Goal: Find specific page/section: Find specific page/section

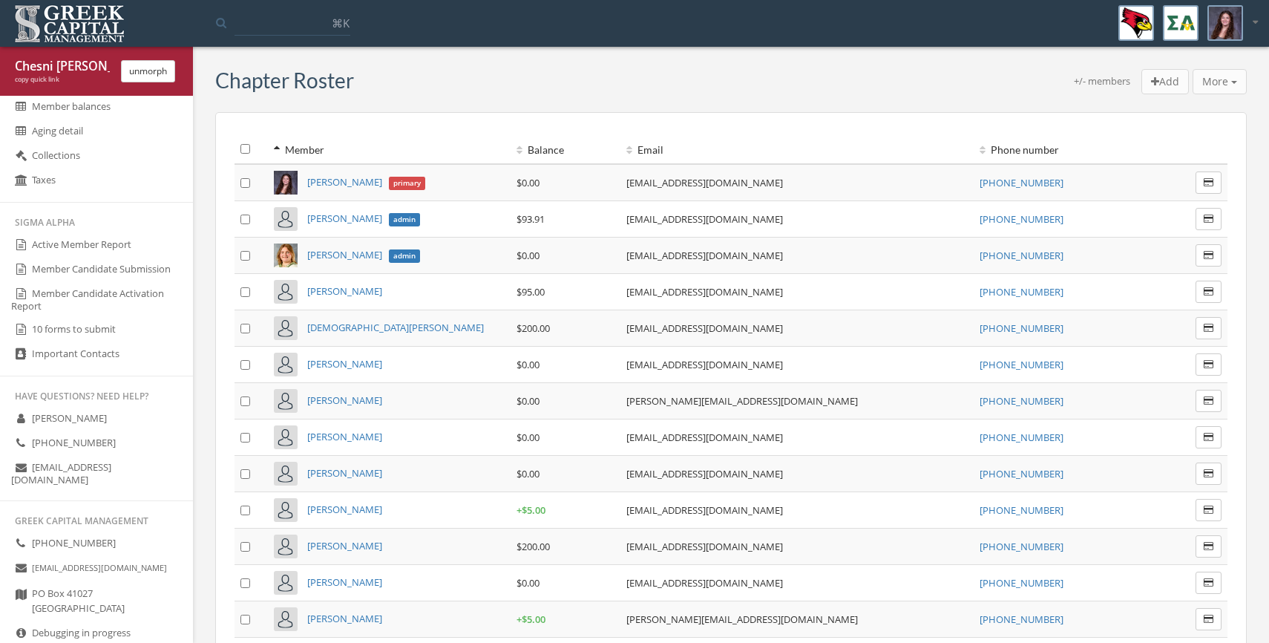
scroll to position [777, 0]
click at [96, 249] on link "Active Member Report" at bounding box center [96, 244] width 193 height 24
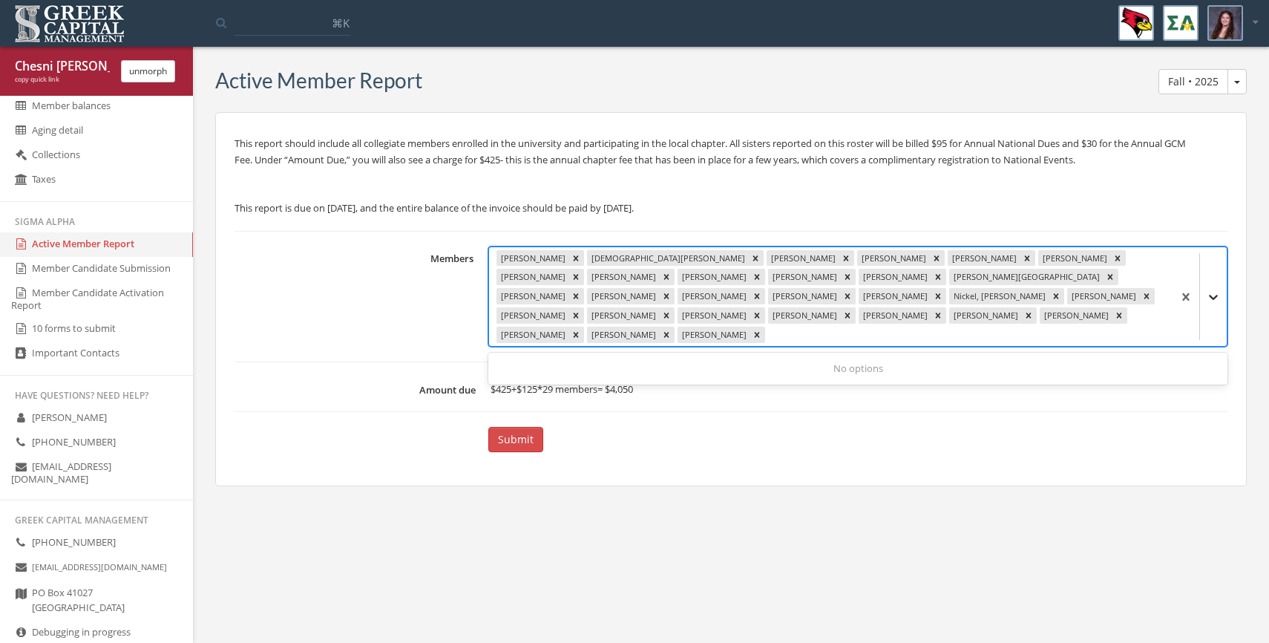
click at [1210, 289] on icon at bounding box center [1213, 296] width 15 height 15
click at [1213, 295] on icon at bounding box center [1213, 297] width 9 height 5
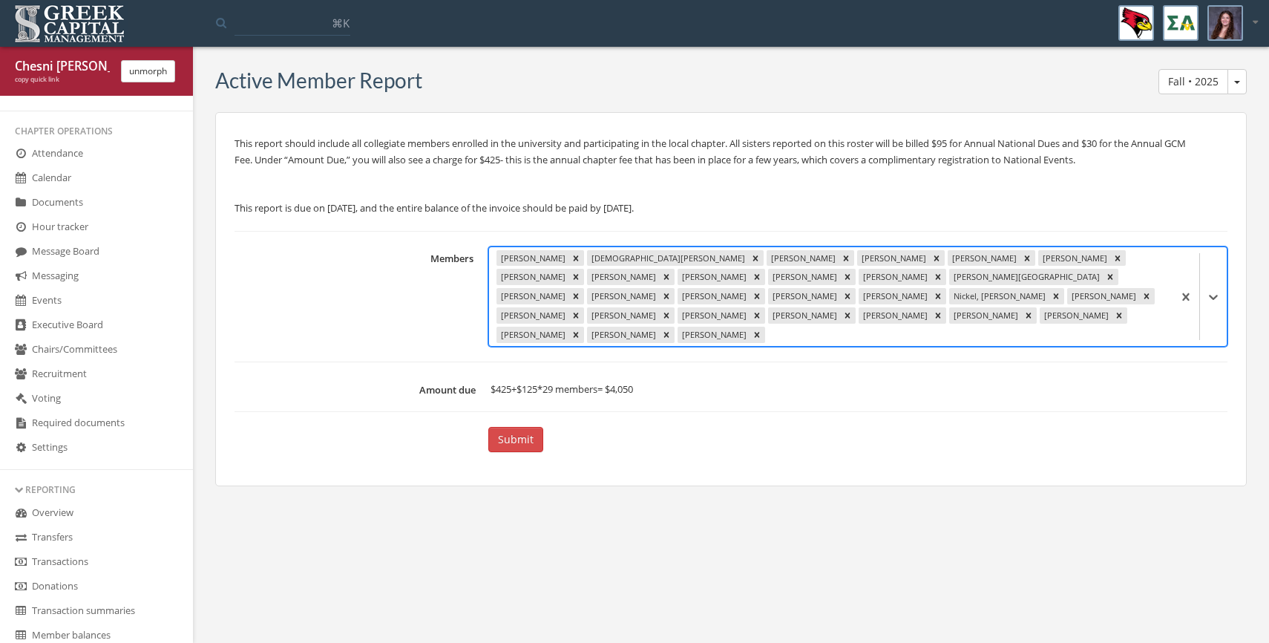
scroll to position [246, 0]
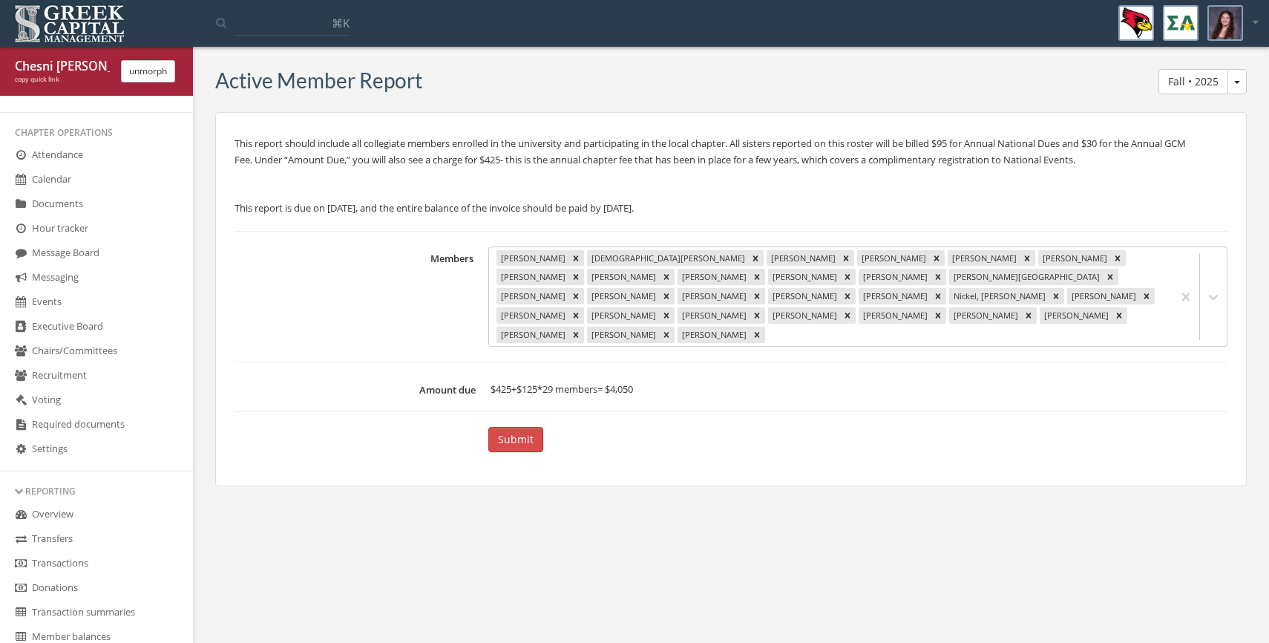
click at [92, 325] on link "Executive Board" at bounding box center [96, 327] width 193 height 24
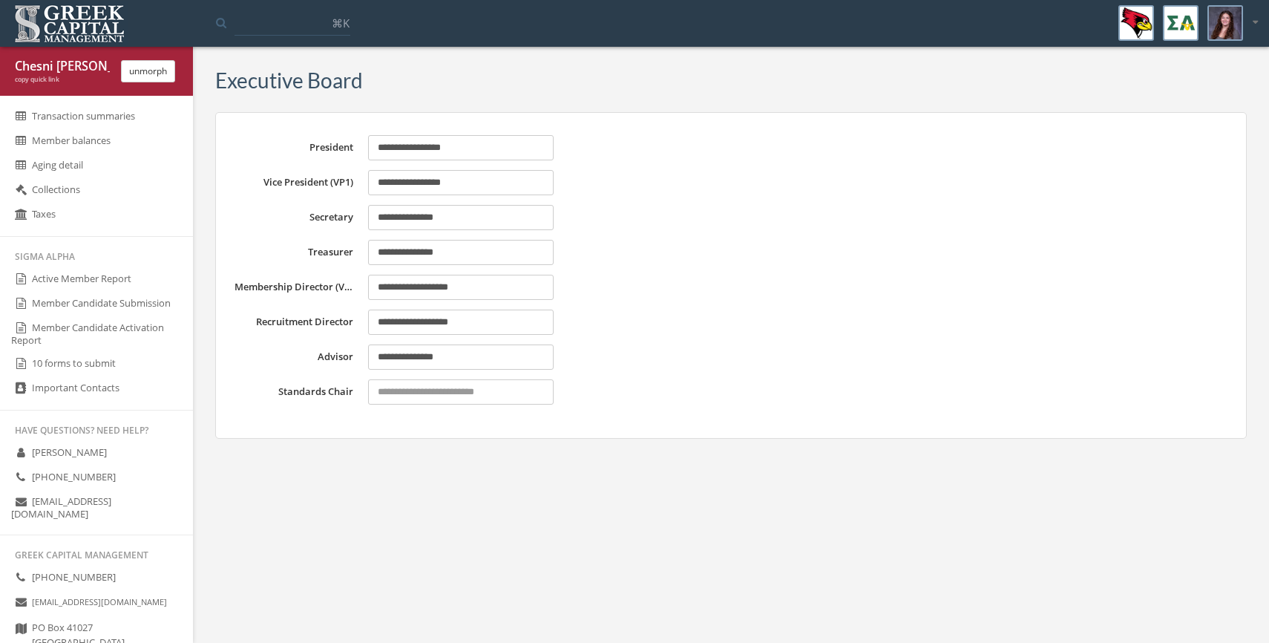
scroll to position [744, 0]
click at [83, 273] on link "Active Member Report" at bounding box center [96, 278] width 193 height 24
